Goal: Task Accomplishment & Management: Manage account settings

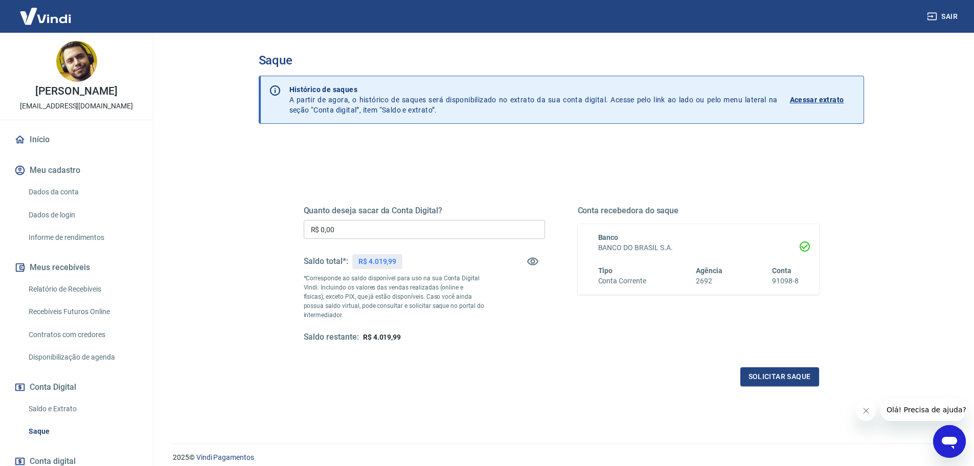
click at [360, 227] on input "R$ 0,00" at bounding box center [424, 229] width 241 height 19
type input "R$ 1.019,99"
click at [784, 373] on button "Solicitar saque" at bounding box center [779, 376] width 79 height 19
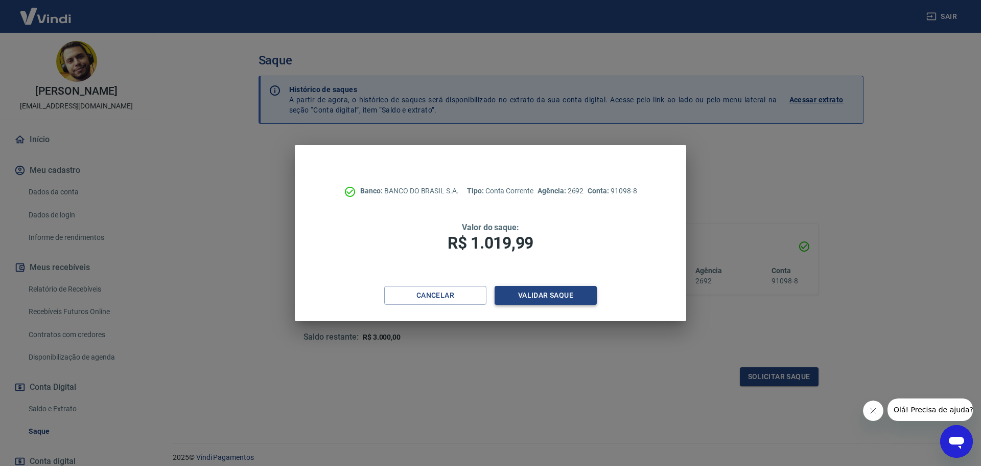
click at [567, 298] on button "Validar saque" at bounding box center [546, 295] width 102 height 19
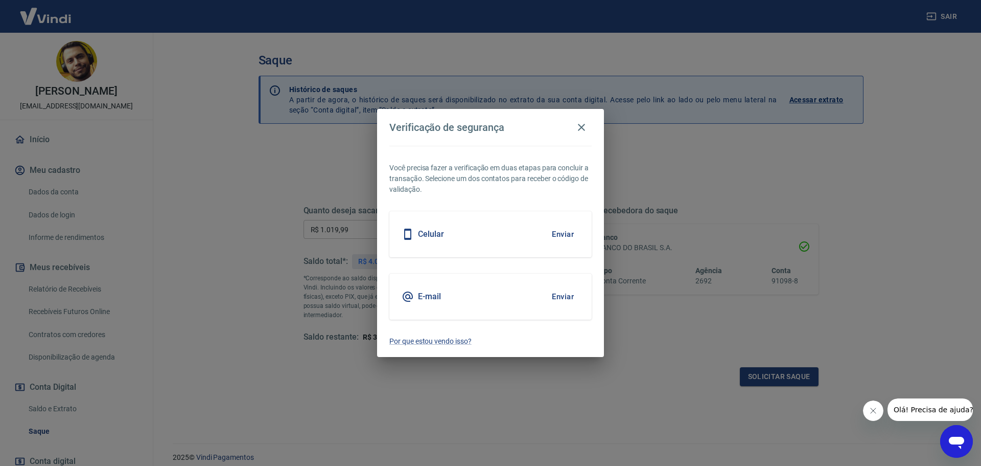
click at [534, 293] on div "E-mail Enviar" at bounding box center [491, 296] width 202 height 46
click at [573, 299] on button "Enviar" at bounding box center [562, 296] width 33 height 21
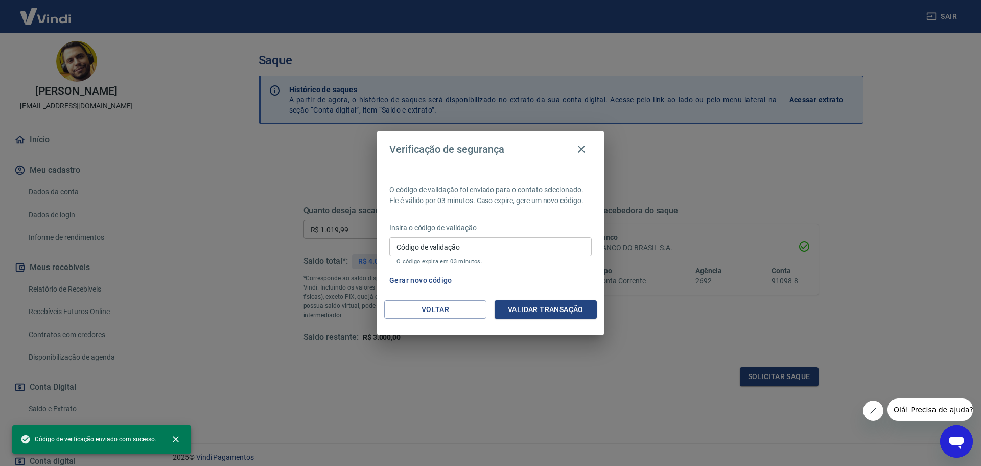
click at [479, 244] on input "Código de validação" at bounding box center [491, 246] width 202 height 19
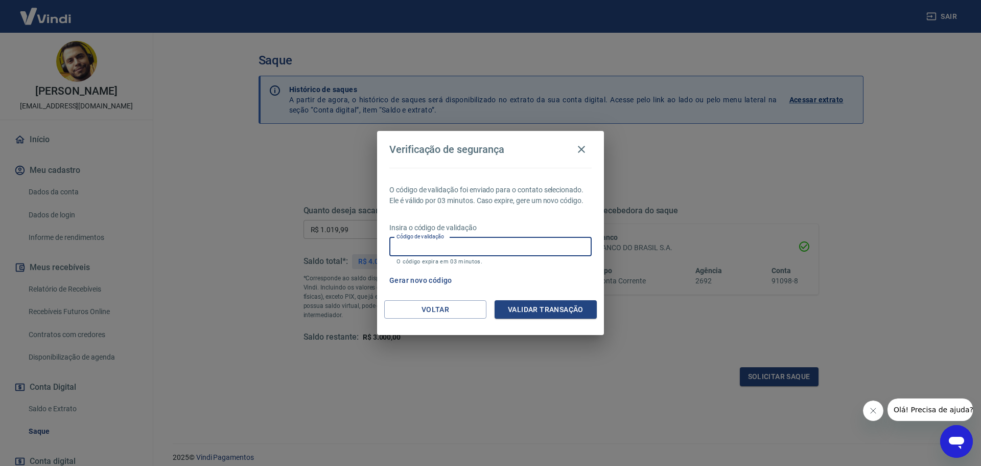
paste input "682310"
type input "682310"
click at [548, 310] on button "Validar transação" at bounding box center [546, 309] width 102 height 19
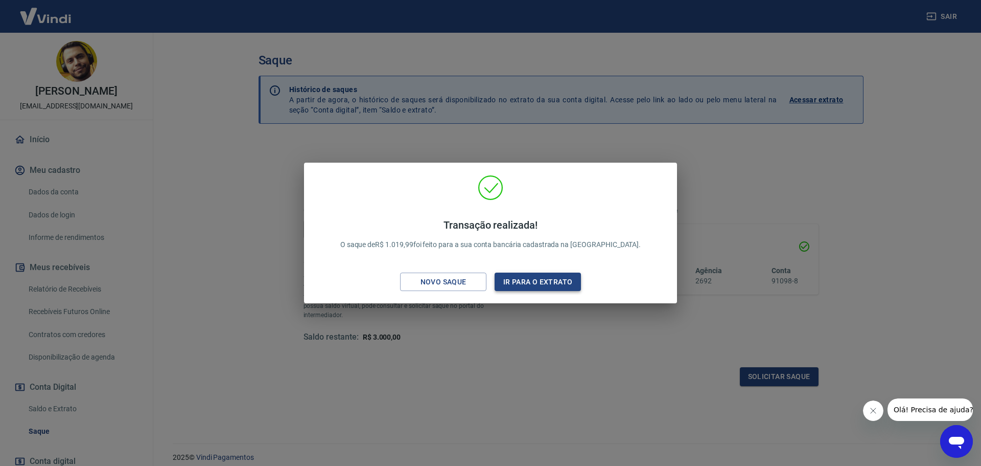
click at [527, 281] on button "Ir para o extrato" at bounding box center [538, 281] width 86 height 19
